Goal: Information Seeking & Learning: Learn about a topic

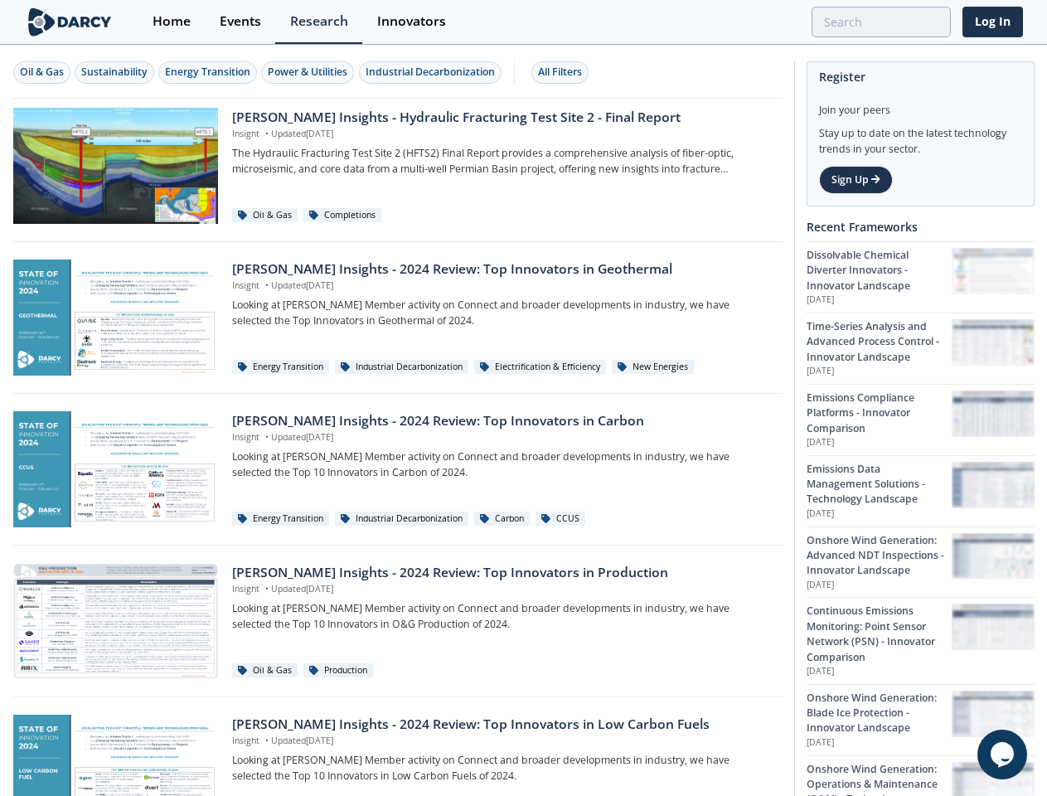
click at [42, 72] on div "Oil & Gas" at bounding box center [42, 72] width 44 height 15
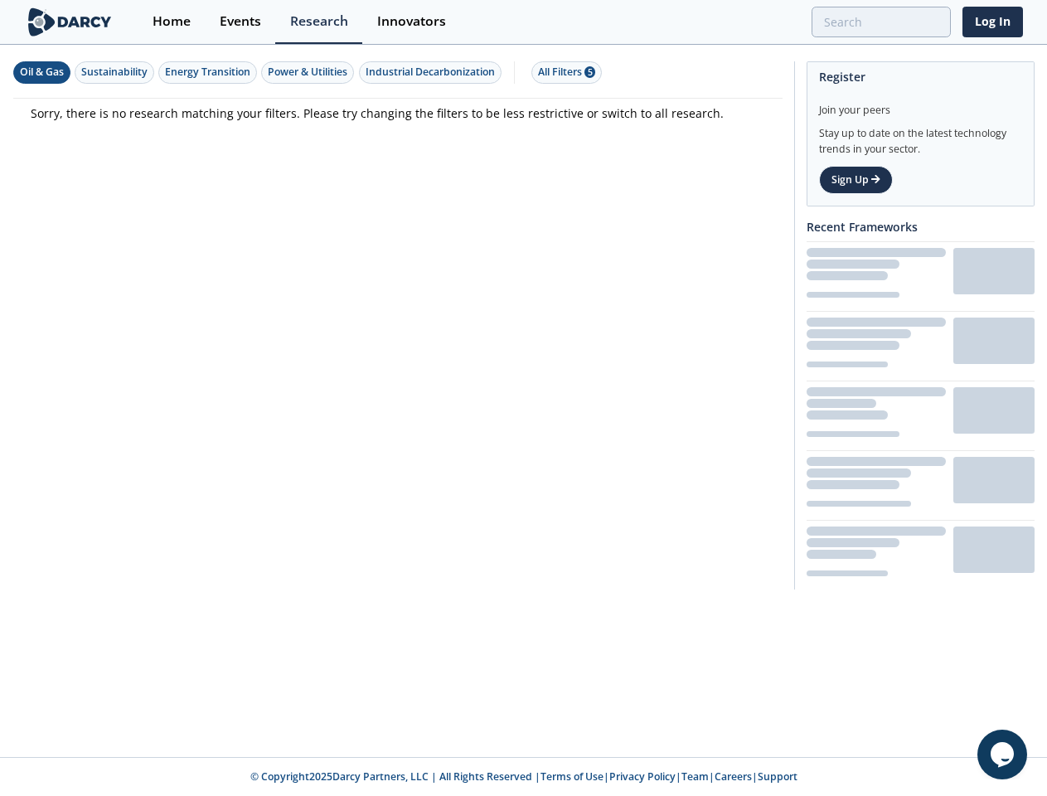
click at [115, 72] on div "Sustainability" at bounding box center [114, 72] width 66 height 15
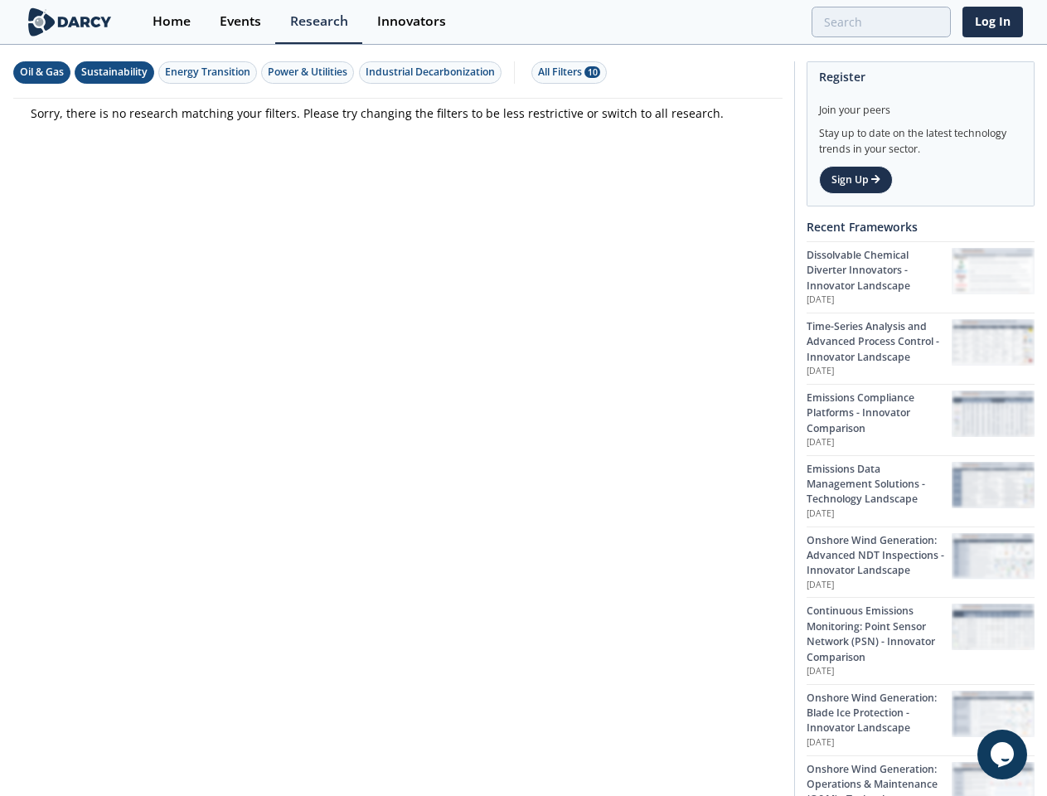
click at [209, 72] on div "Energy Transition" at bounding box center [207, 72] width 85 height 15
click at [310, 72] on div "Power & Utilities" at bounding box center [308, 72] width 80 height 15
click at [433, 72] on div "Industrial Decarbonization" at bounding box center [429, 72] width 129 height 15
